Goal: Transaction & Acquisition: Purchase product/service

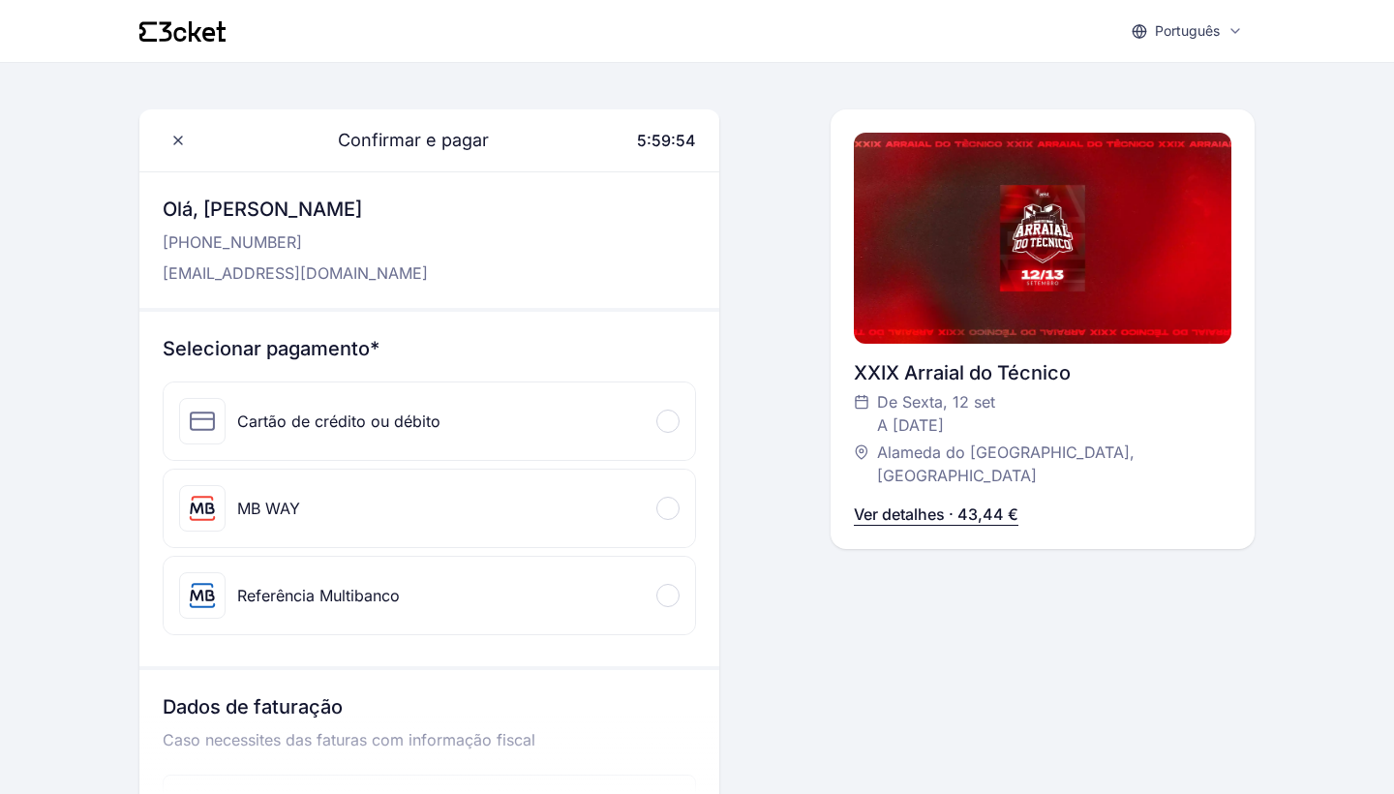
click at [666, 514] on div at bounding box center [667, 507] width 23 height 23
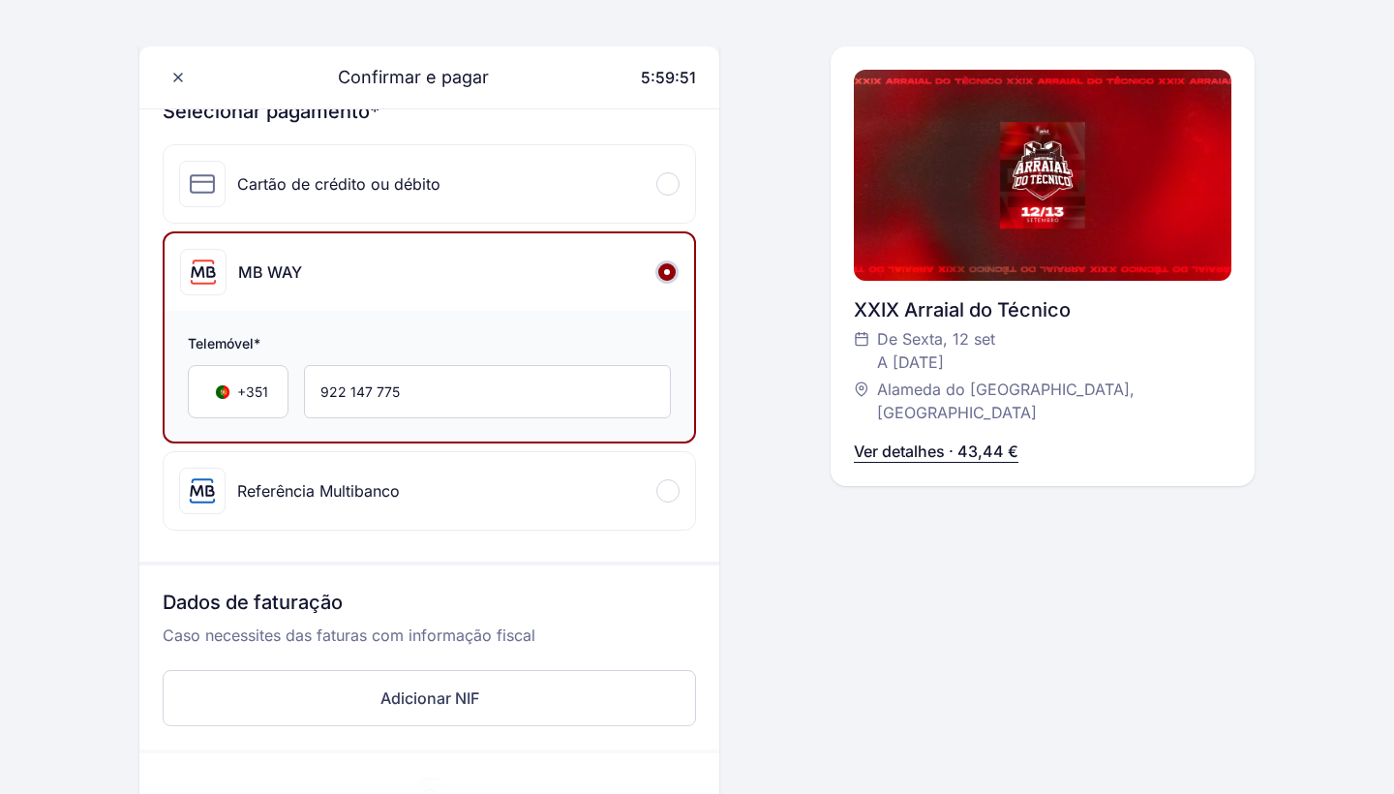
click at [455, 627] on p "Caso necessites das faturas com informação fiscal" at bounding box center [429, 642] width 533 height 39
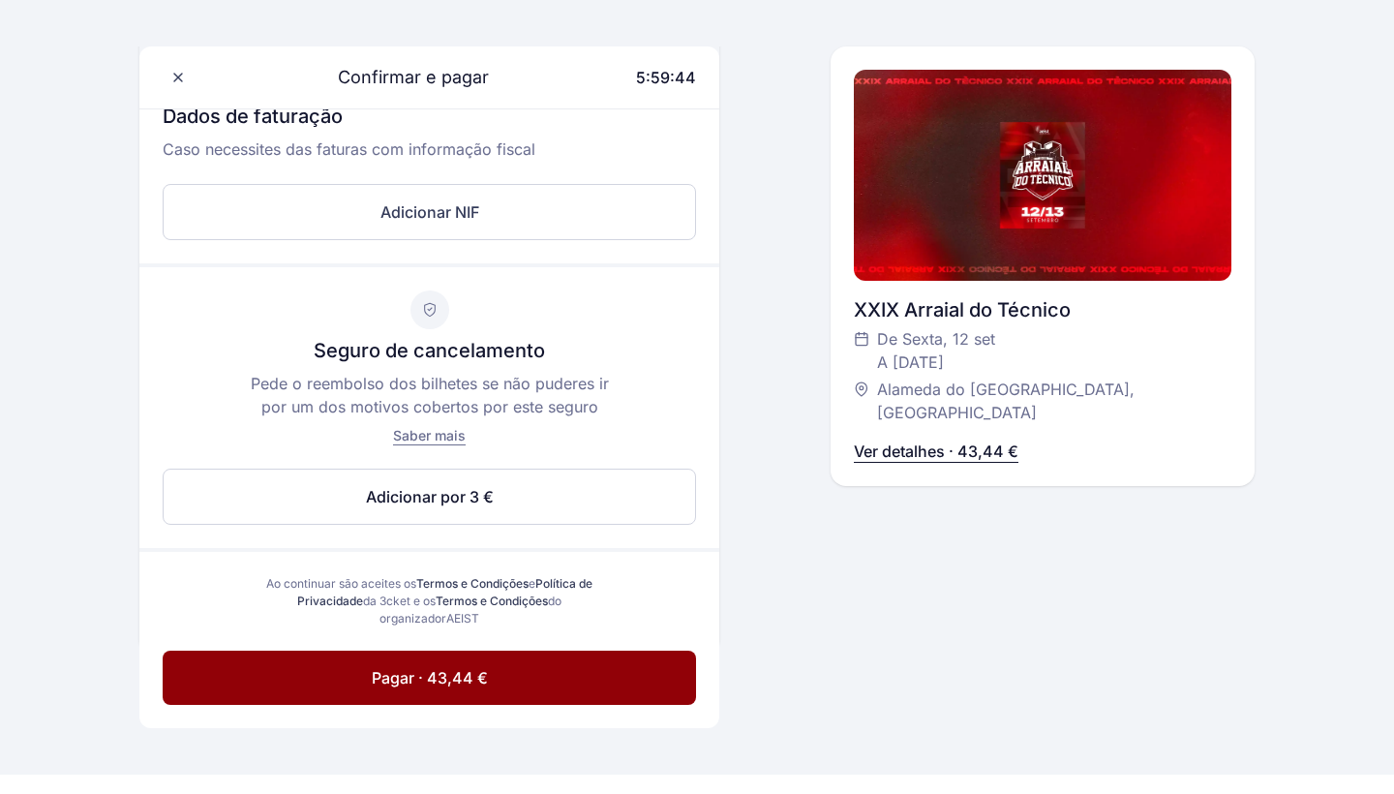
scroll to position [717, 1]
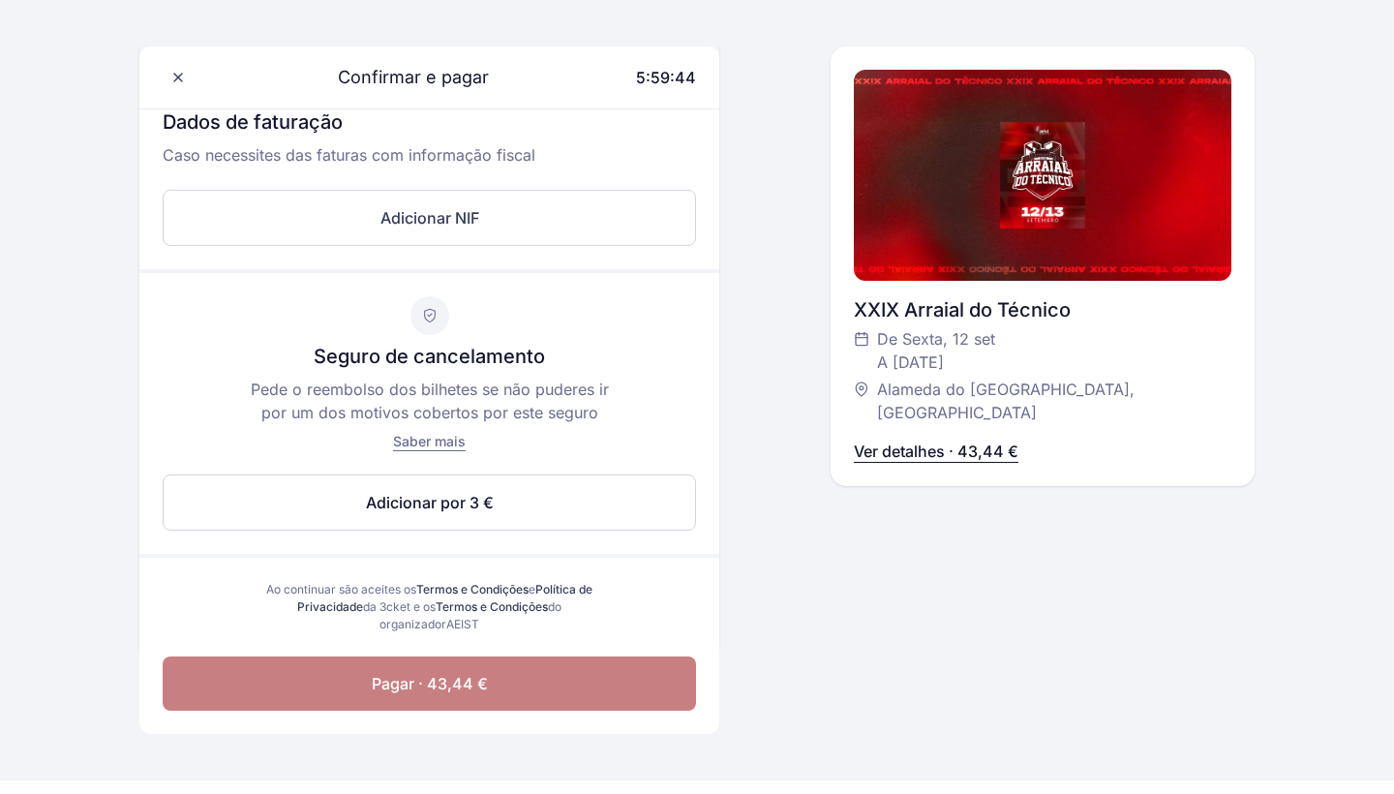
click at [452, 682] on span "Pagar · 43,44 €" at bounding box center [430, 683] width 116 height 23
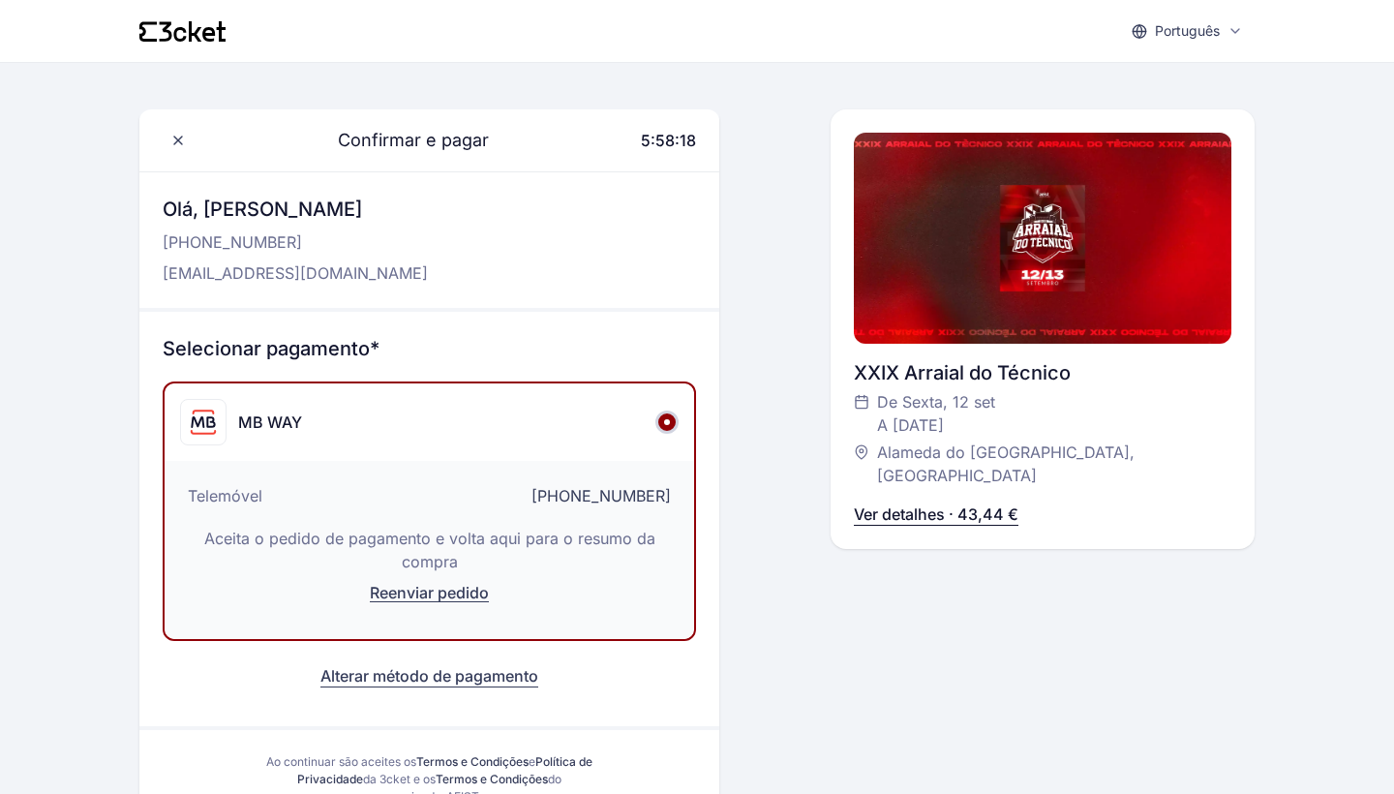
scroll to position [0, 0]
click at [957, 519] on p "Ver detalhes · 43,44 €" at bounding box center [936, 513] width 165 height 23
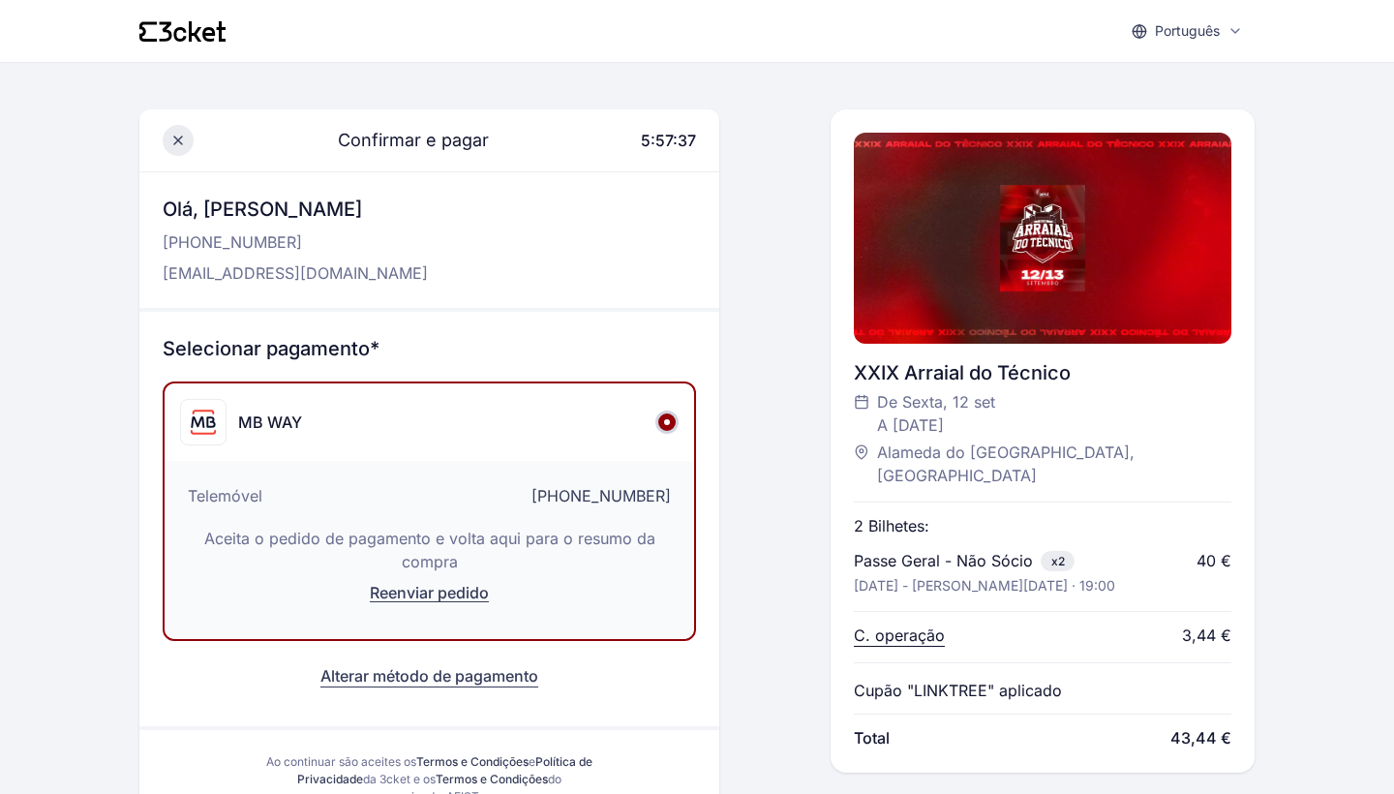
click at [180, 147] on icon at bounding box center [177, 140] width 15 height 15
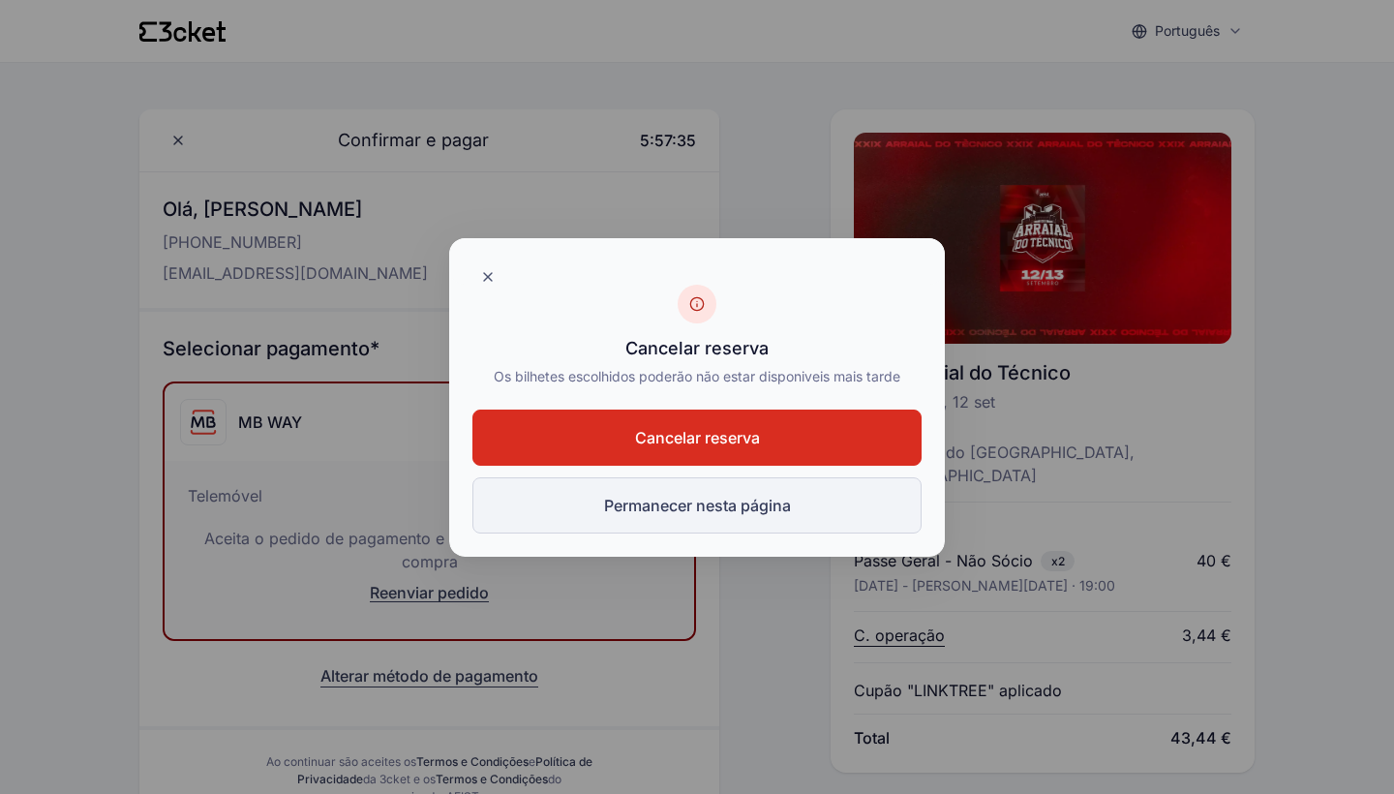
click at [724, 507] on button "Permanecer nesta página" at bounding box center [696, 505] width 449 height 56
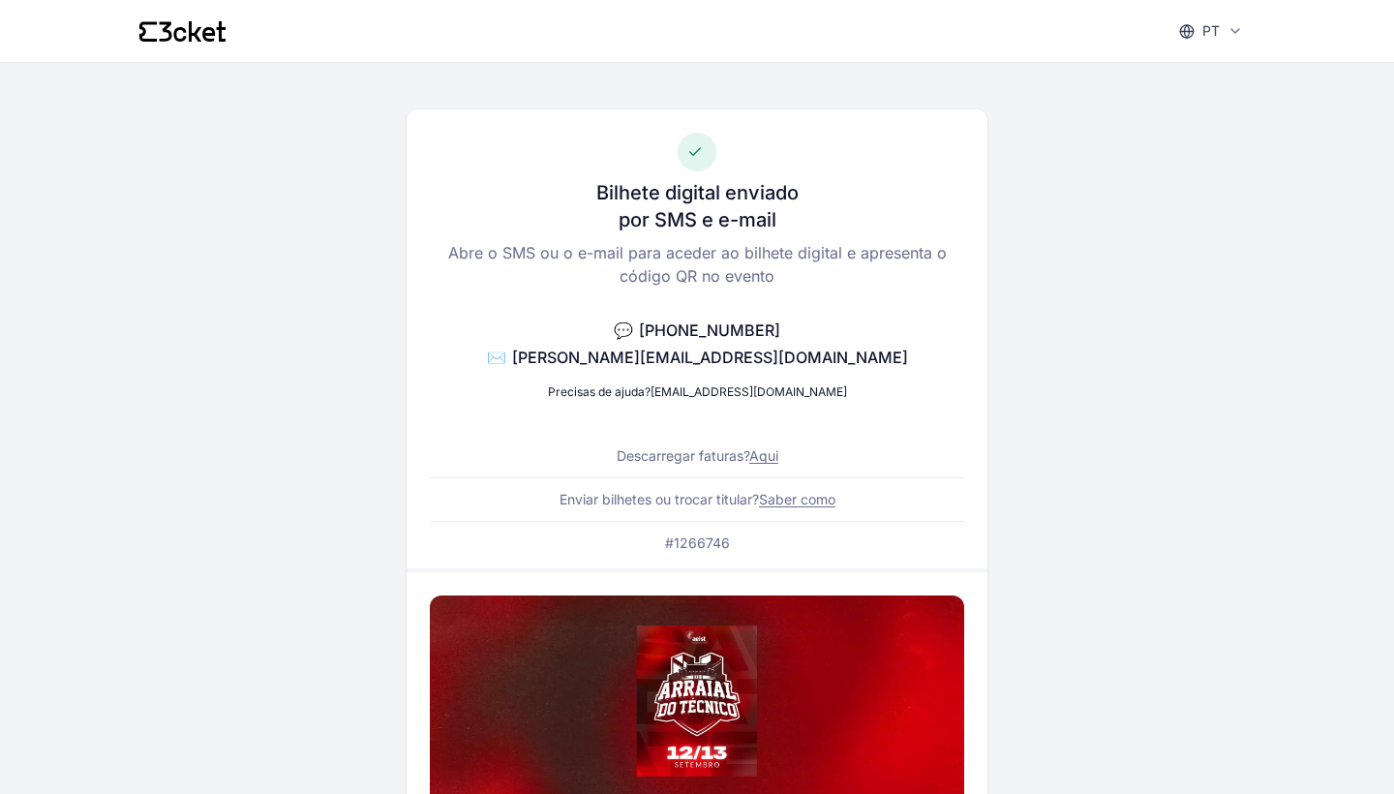
click at [779, 503] on link "Saber como" at bounding box center [797, 499] width 76 height 16
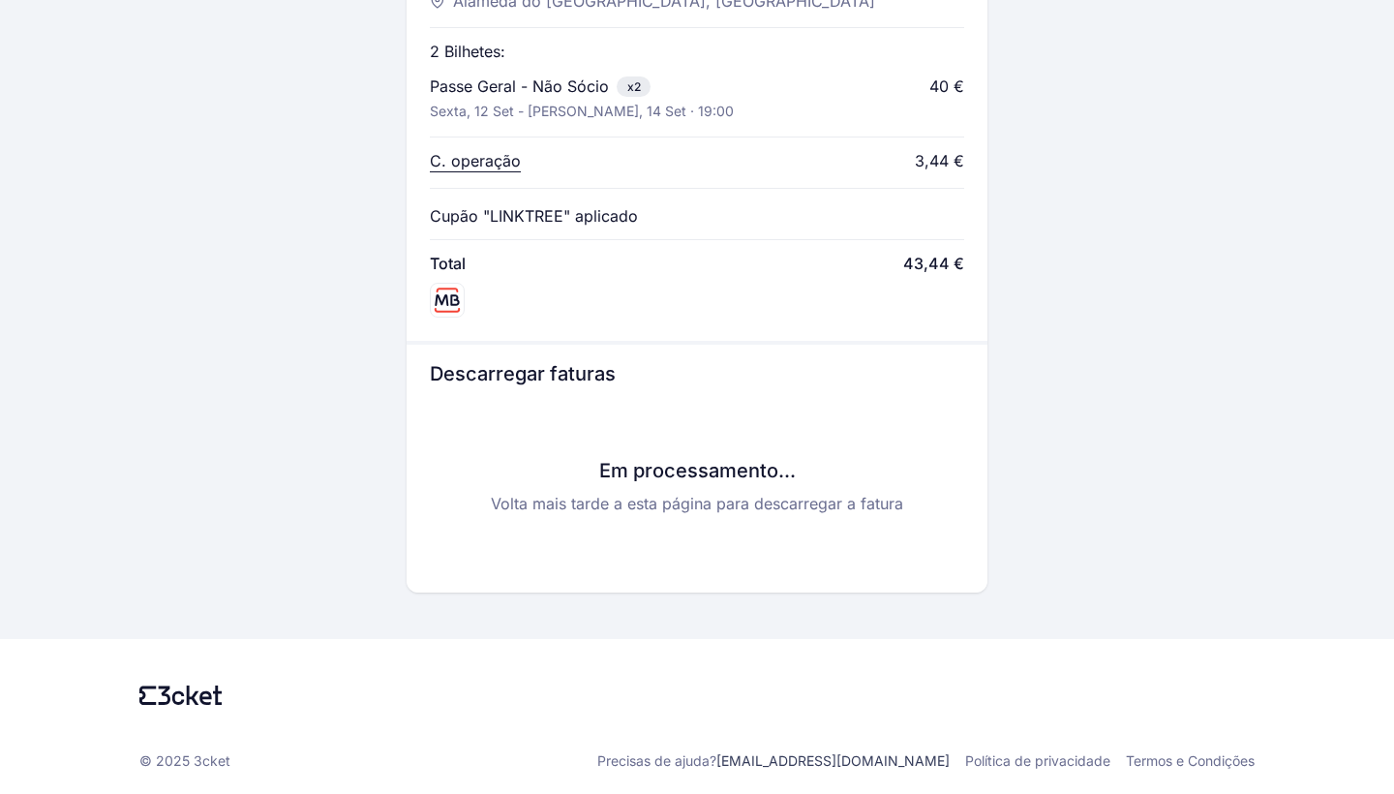
scroll to position [914, 0]
